Goal: Answer question/provide support: Share knowledge or assist other users

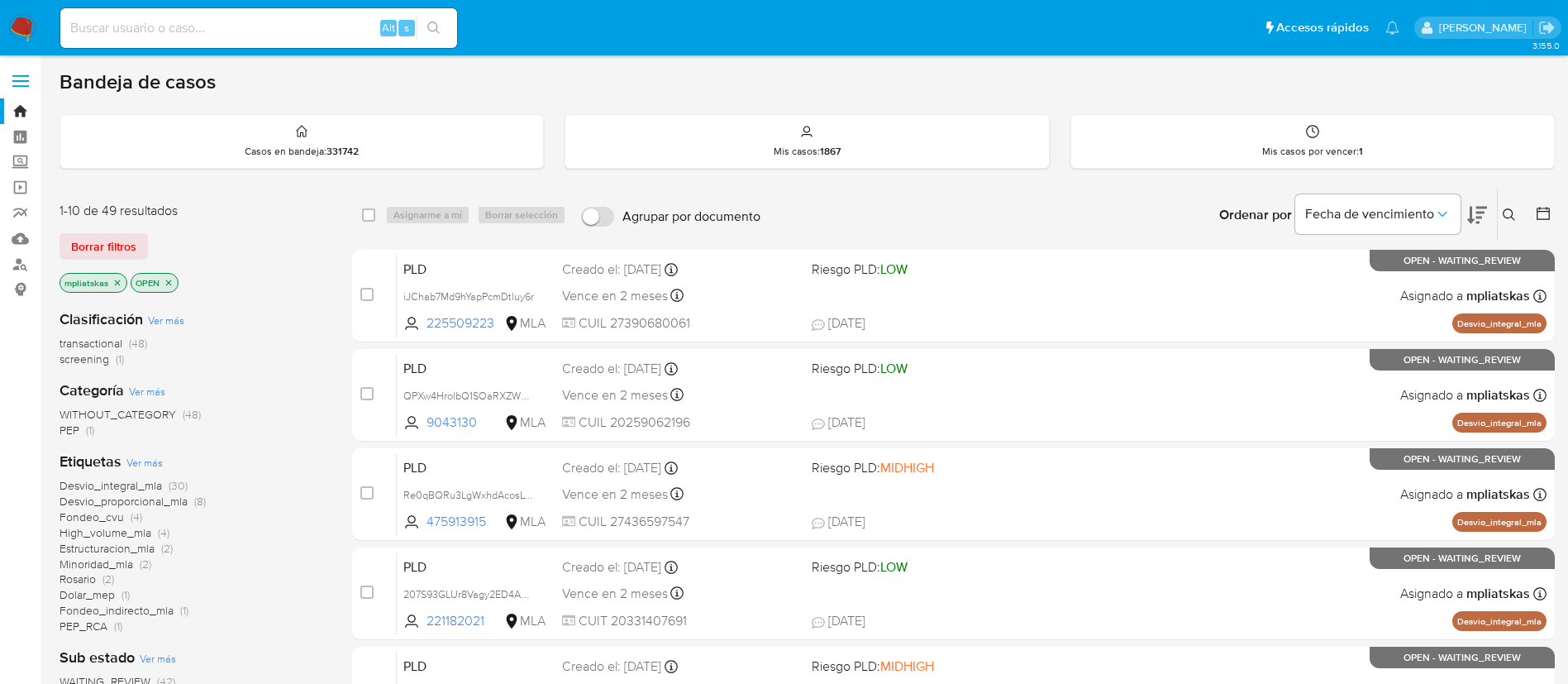
click at [362, 22] on input at bounding box center [259, 28] width 397 height 21
paste input "OEjQyeOLvuZyeILCehibK7hx"
type input "OEjQyeOLvuZyeILCehibK7hx"
click at [413, 36] on div "Alt s" at bounding box center [398, 27] width 35 height 17
click at [430, 35] on button "search-icon" at bounding box center [433, 28] width 34 height 23
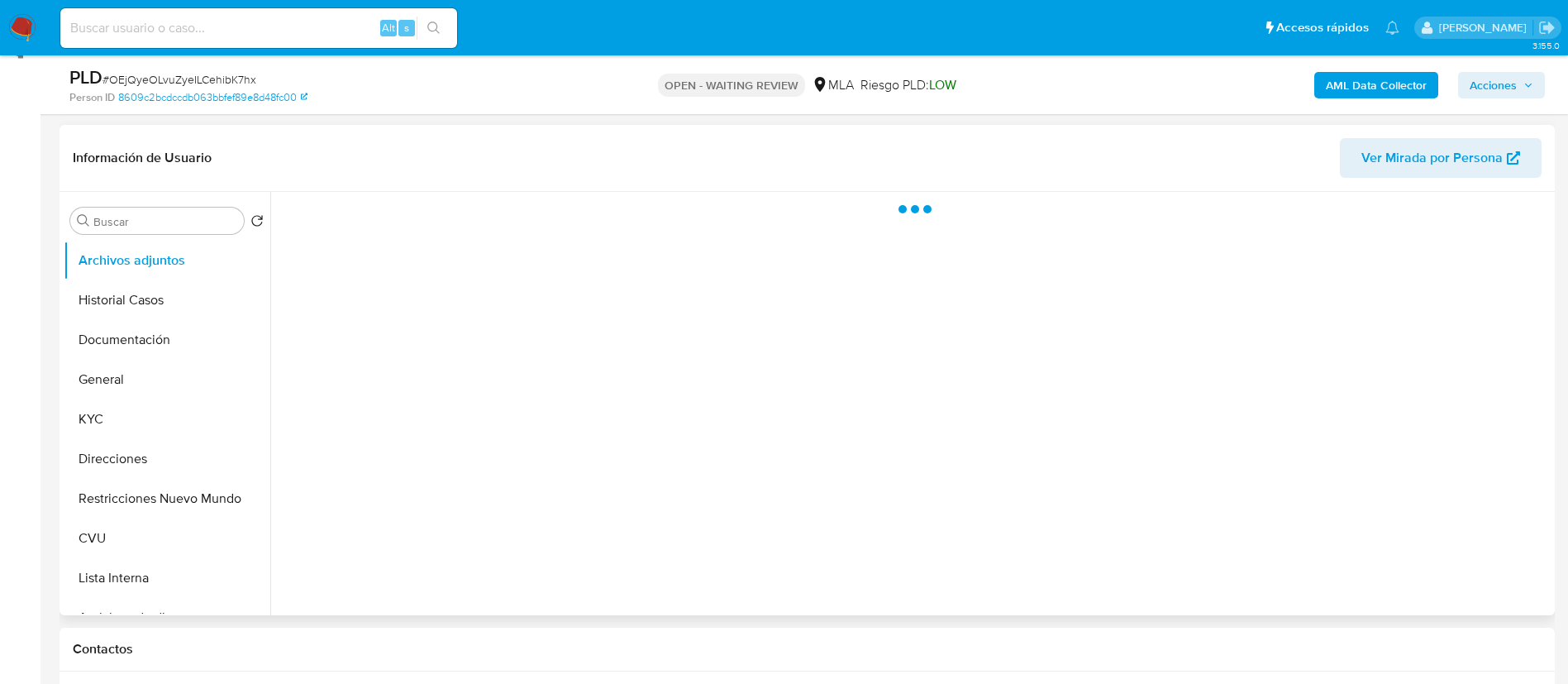
scroll to position [248, 0]
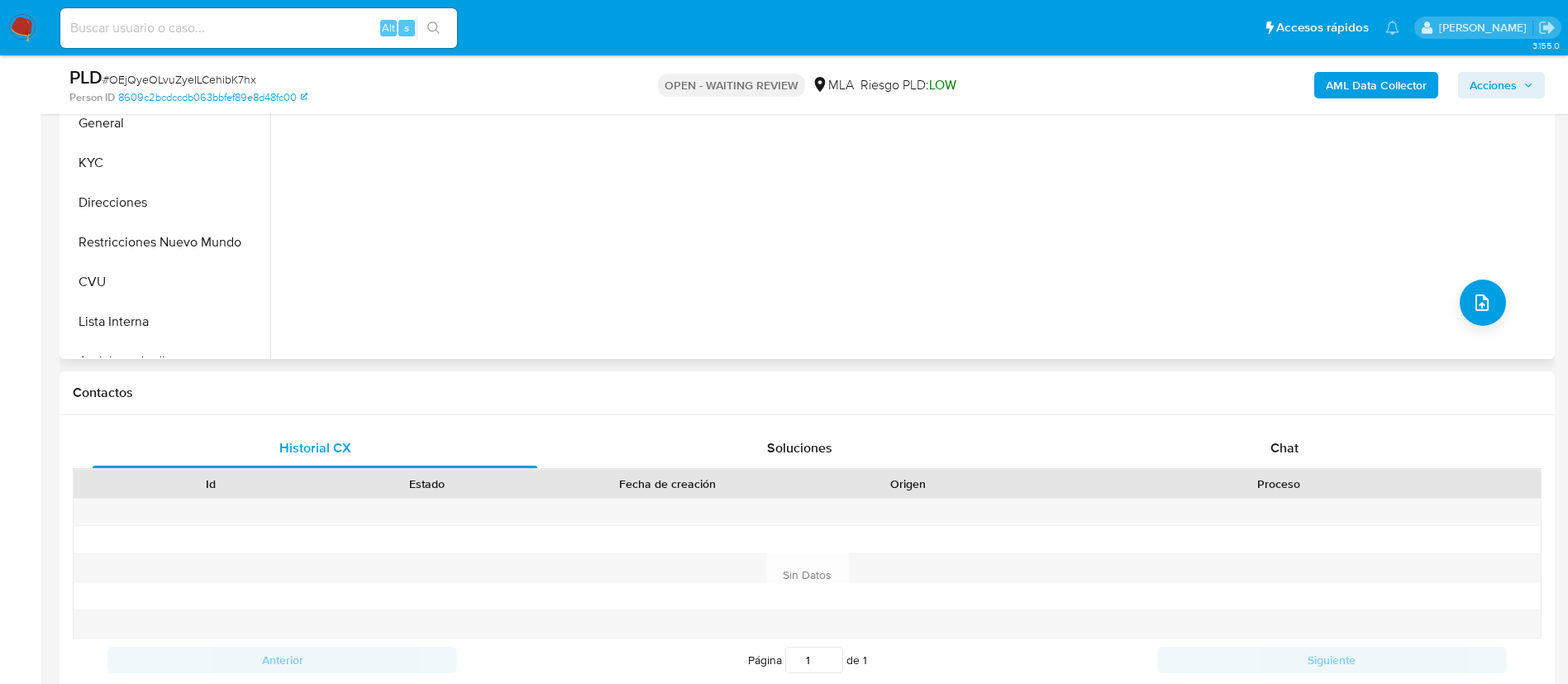
select select "10"
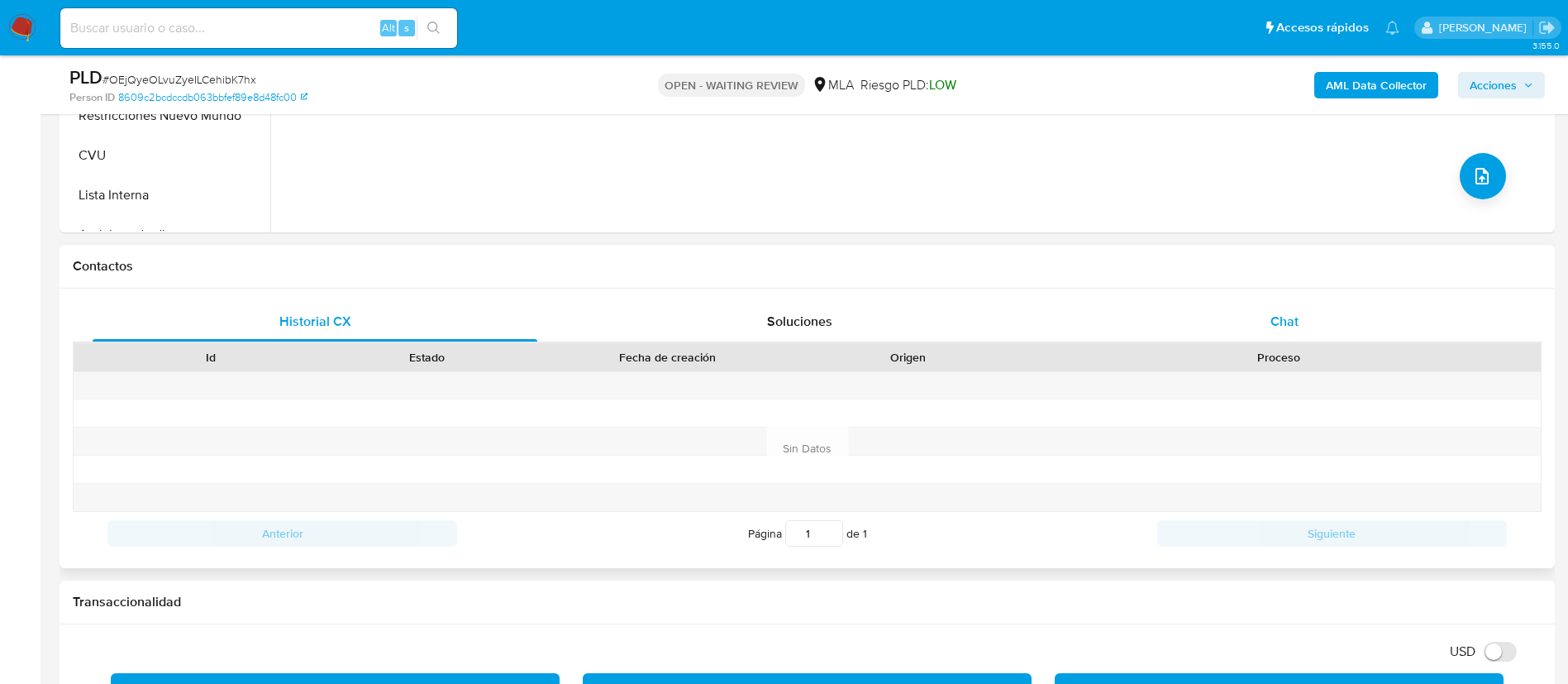
click at [1112, 327] on div "Chat" at bounding box center [1285, 321] width 445 height 40
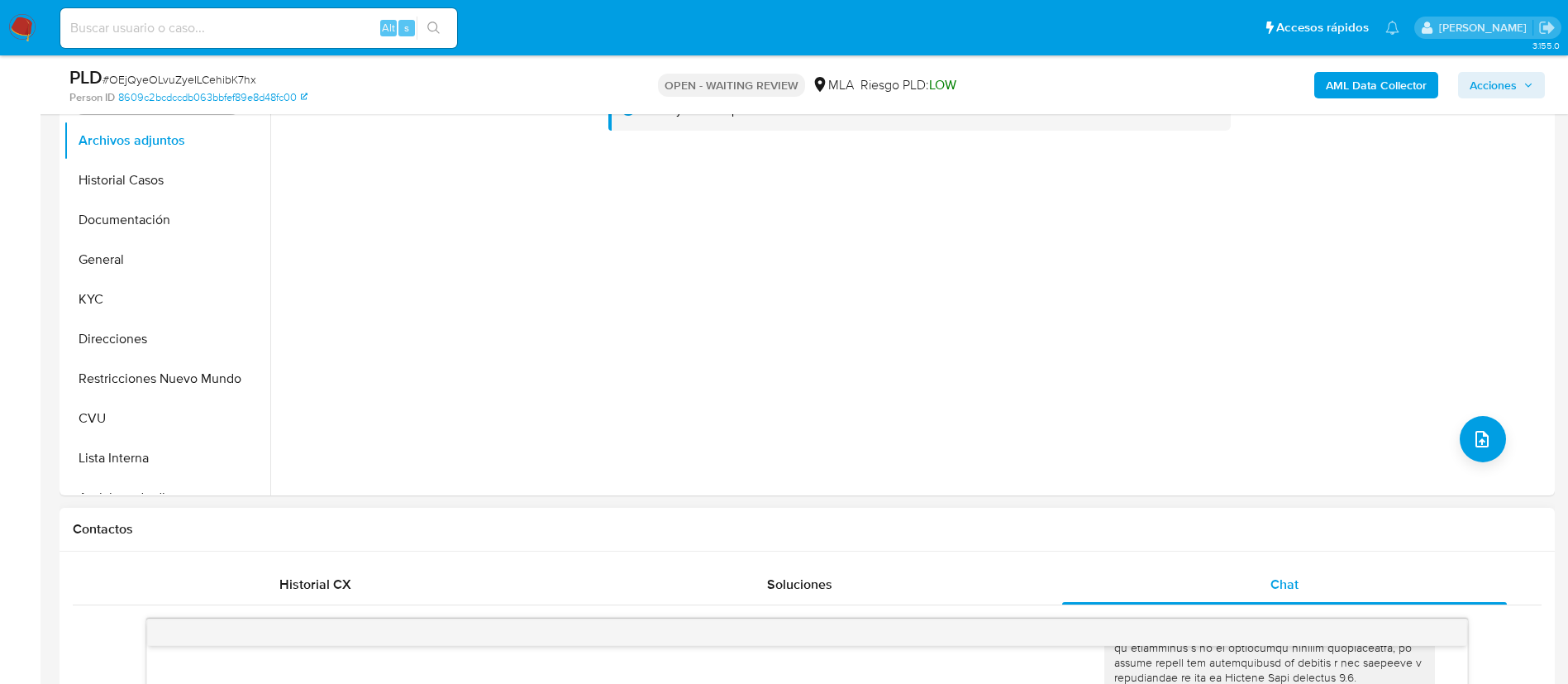
scroll to position [306, 0]
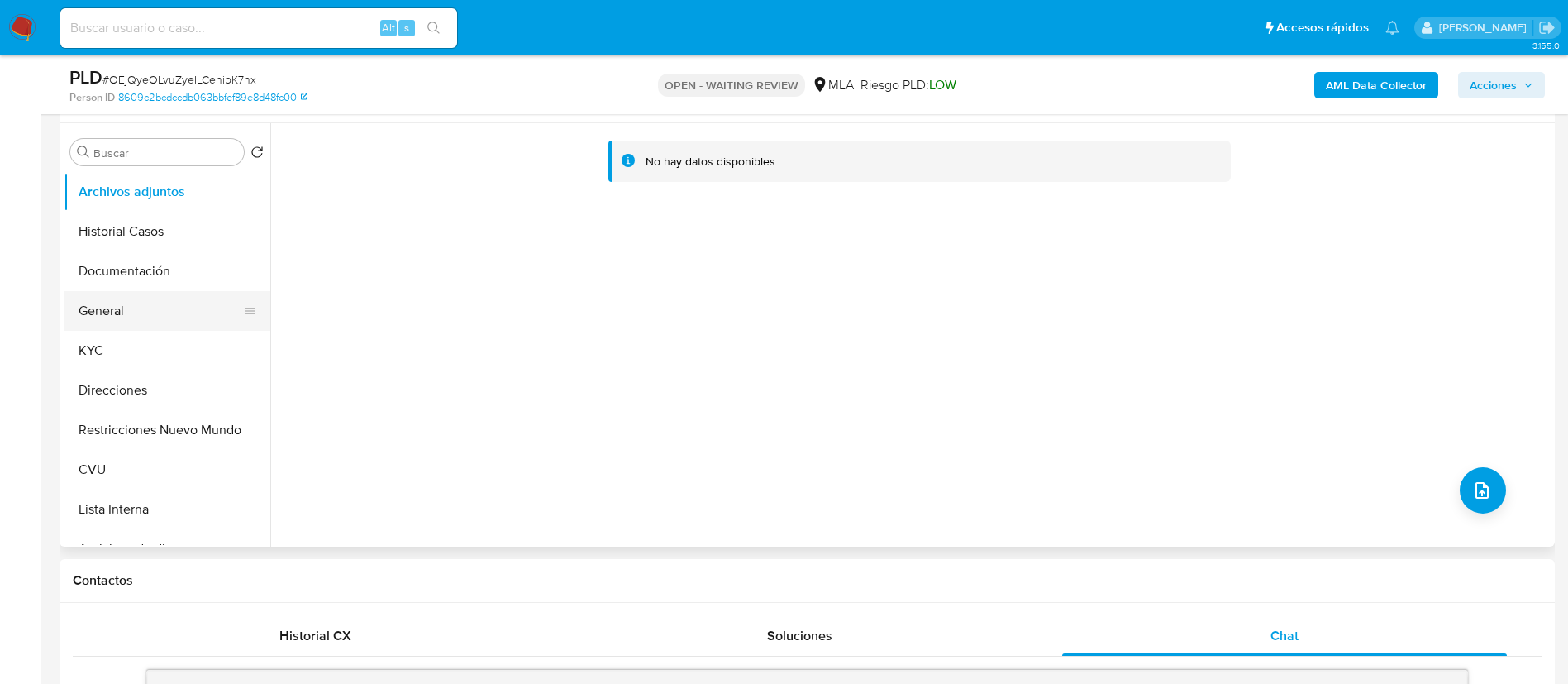
click at [176, 301] on button "General" at bounding box center [160, 310] width 194 height 40
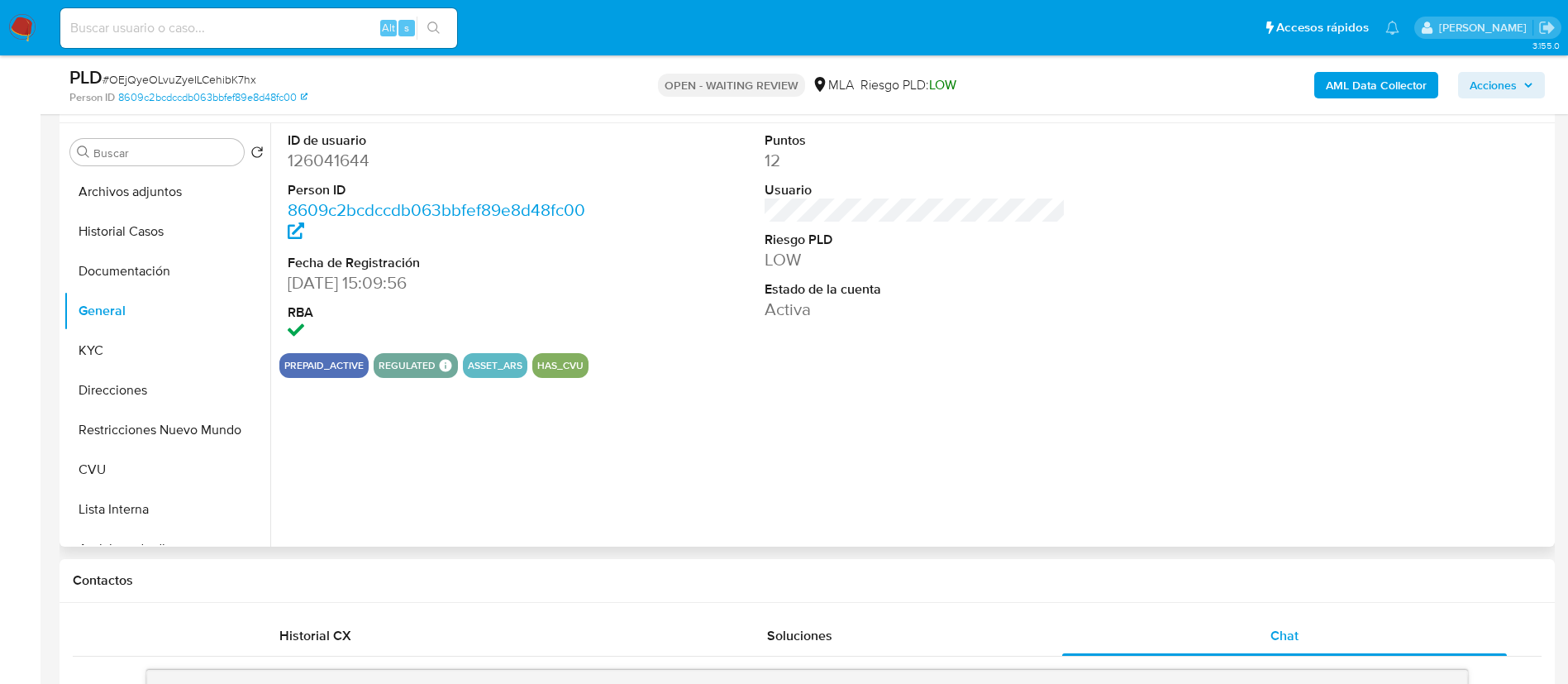
click at [332, 170] on dl "ID de usuario 126041644 Person ID 8609c2bcdccdb063bbfef89e8d48fc00 Fecha de Reg…" at bounding box center [439, 237] width 302 height 213
click at [332, 167] on dd "126041644" at bounding box center [439, 161] width 302 height 23
copy dd "126041644"
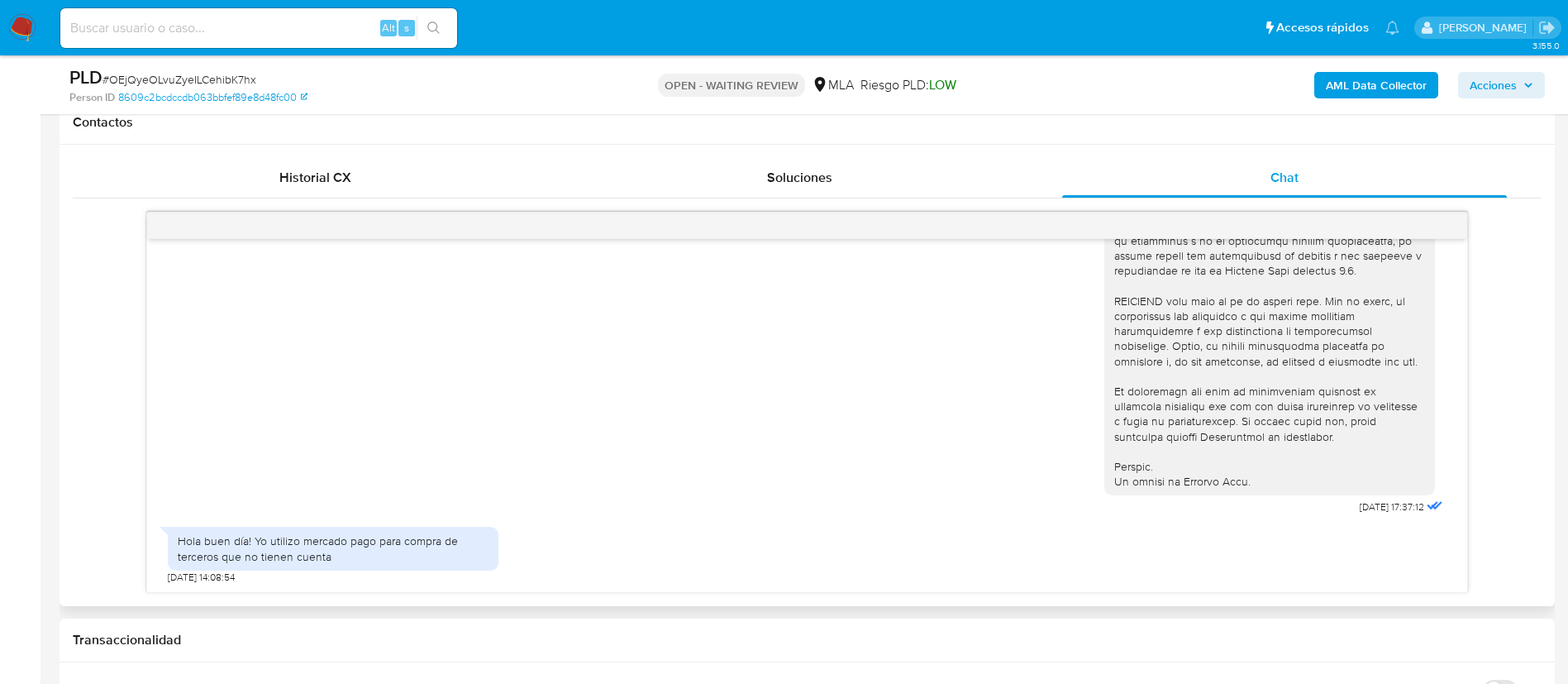
scroll to position [802, 0]
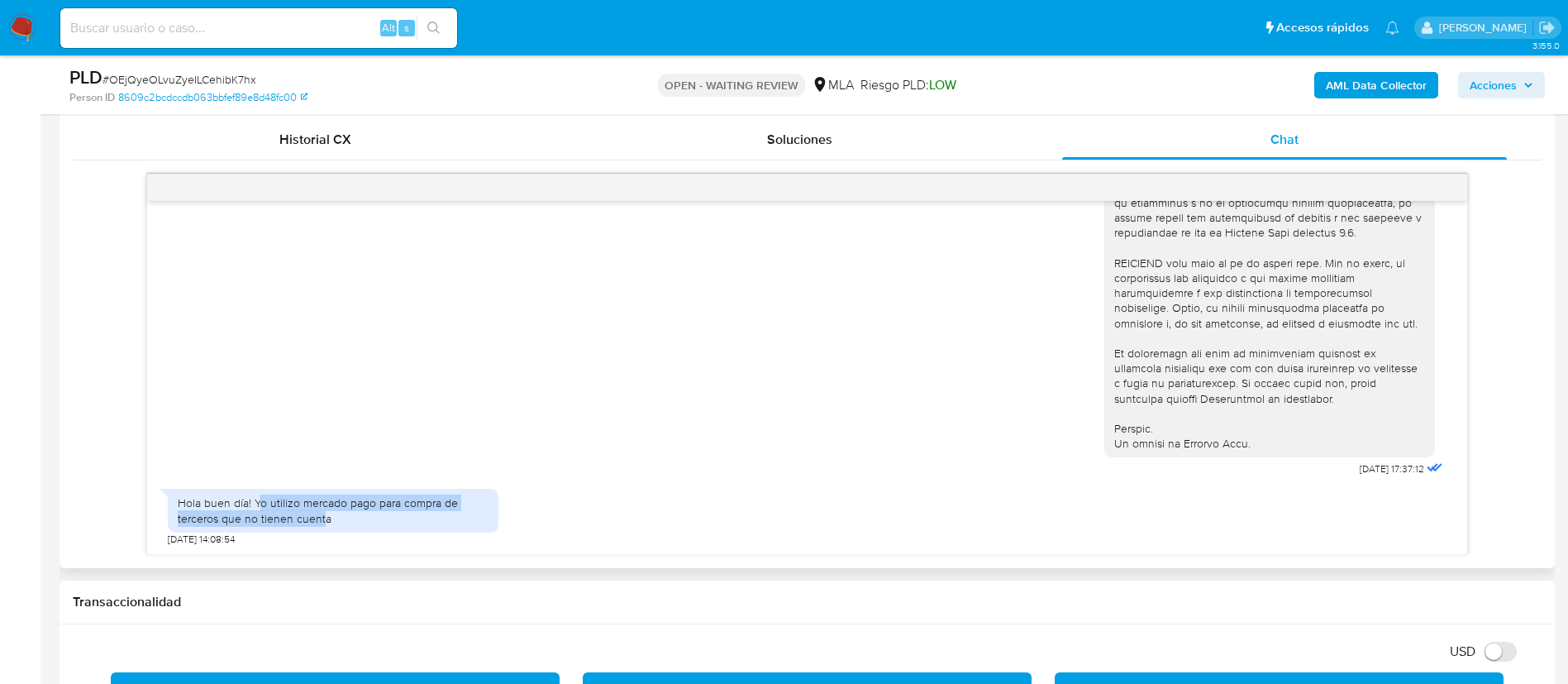
drag, startPoint x: 256, startPoint y: 504, endPoint x: 325, endPoint y: 519, distance: 70.6
click at [325, 519] on div "Hola buen día! Yo utilizo mercado pago para compra de terceros que no tienen cu…" at bounding box center [333, 510] width 310 height 30
drag, startPoint x: 255, startPoint y: 503, endPoint x: 338, endPoint y: 519, distance: 84.5
click at [338, 519] on div "Hola buen día! Yo utilizo mercado pago para compra de terceros que no tienen cu…" at bounding box center [333, 510] width 310 height 30
copy div "Yo utilizo mercado pago para compra de terceros que no tienen cuenta"
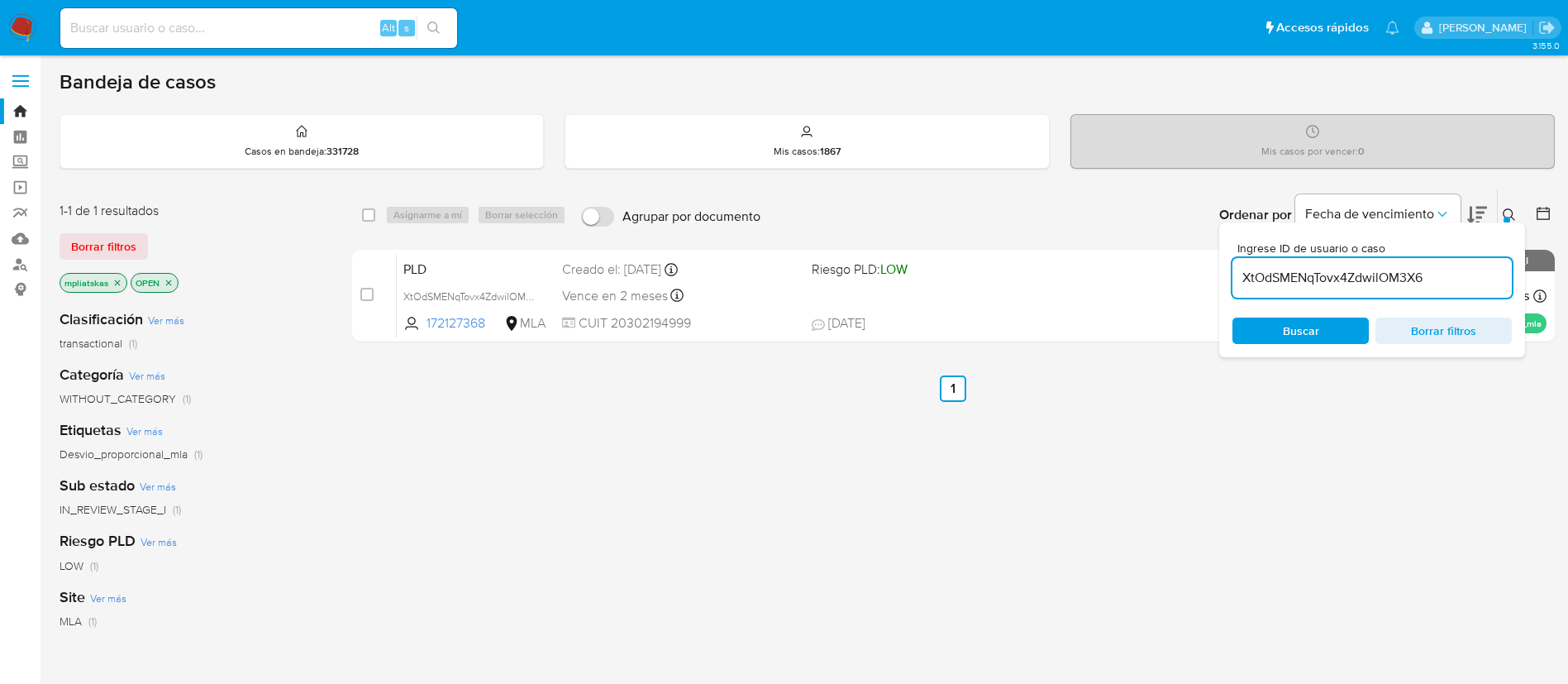
click at [31, 24] on img at bounding box center [21, 27] width 28 height 28
